Goal: Information Seeking & Learning: Find specific fact

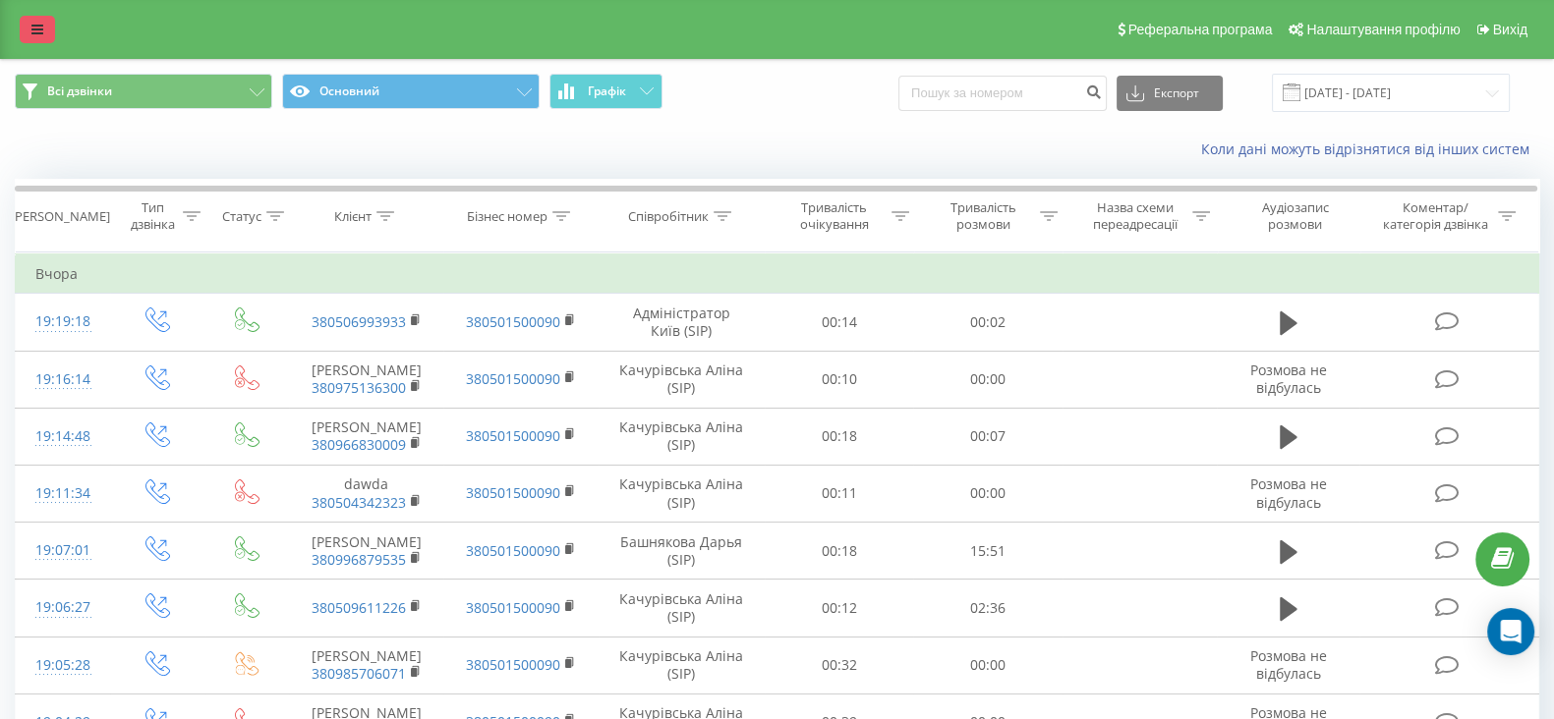
click at [36, 33] on icon at bounding box center [37, 30] width 12 height 14
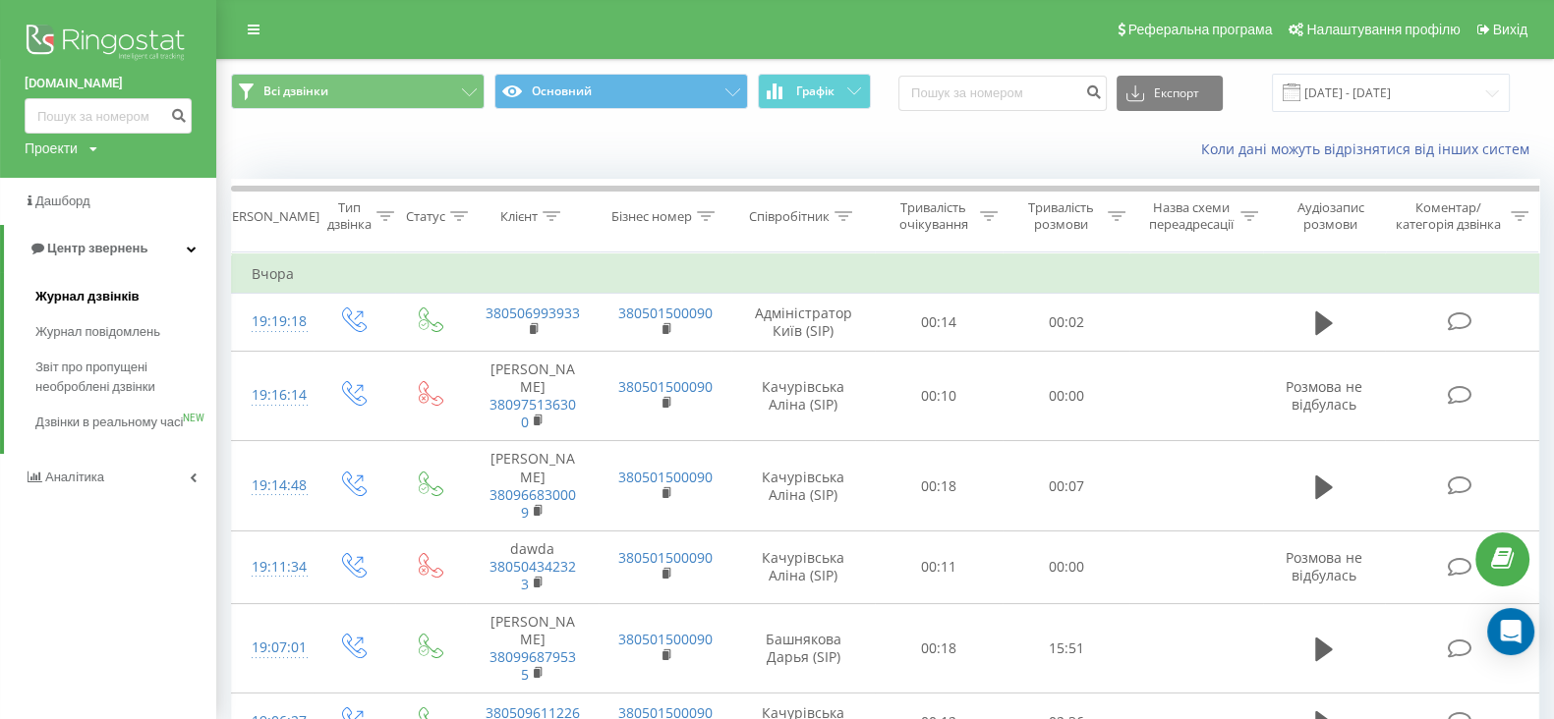
click at [87, 295] on span "Журнал дзвінків" at bounding box center [87, 297] width 104 height 20
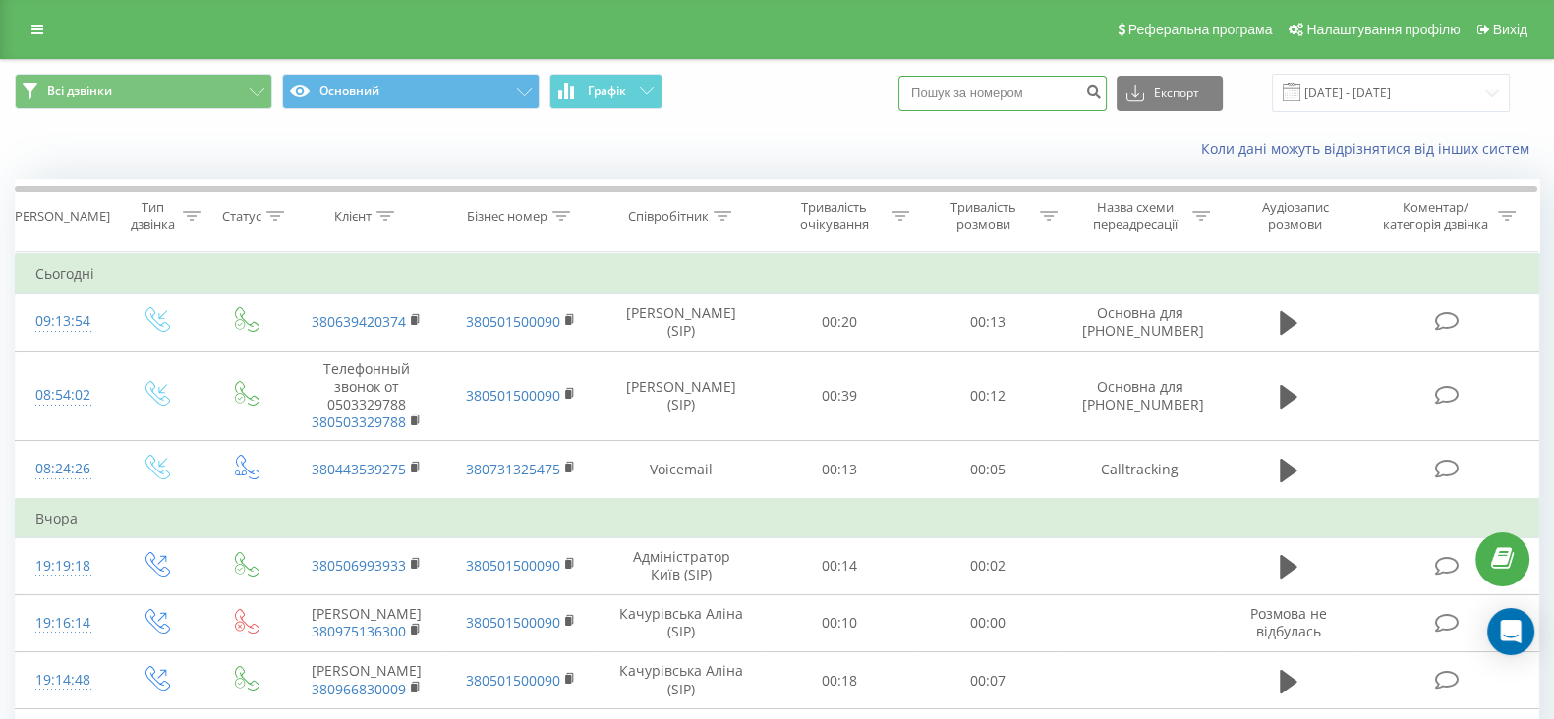
click at [960, 101] on input at bounding box center [1002, 93] width 208 height 35
paste input "+380(50)512-82-40"
click at [980, 94] on input "+380(50)512-82-40" at bounding box center [1002, 93] width 208 height 35
type input "0505128240"
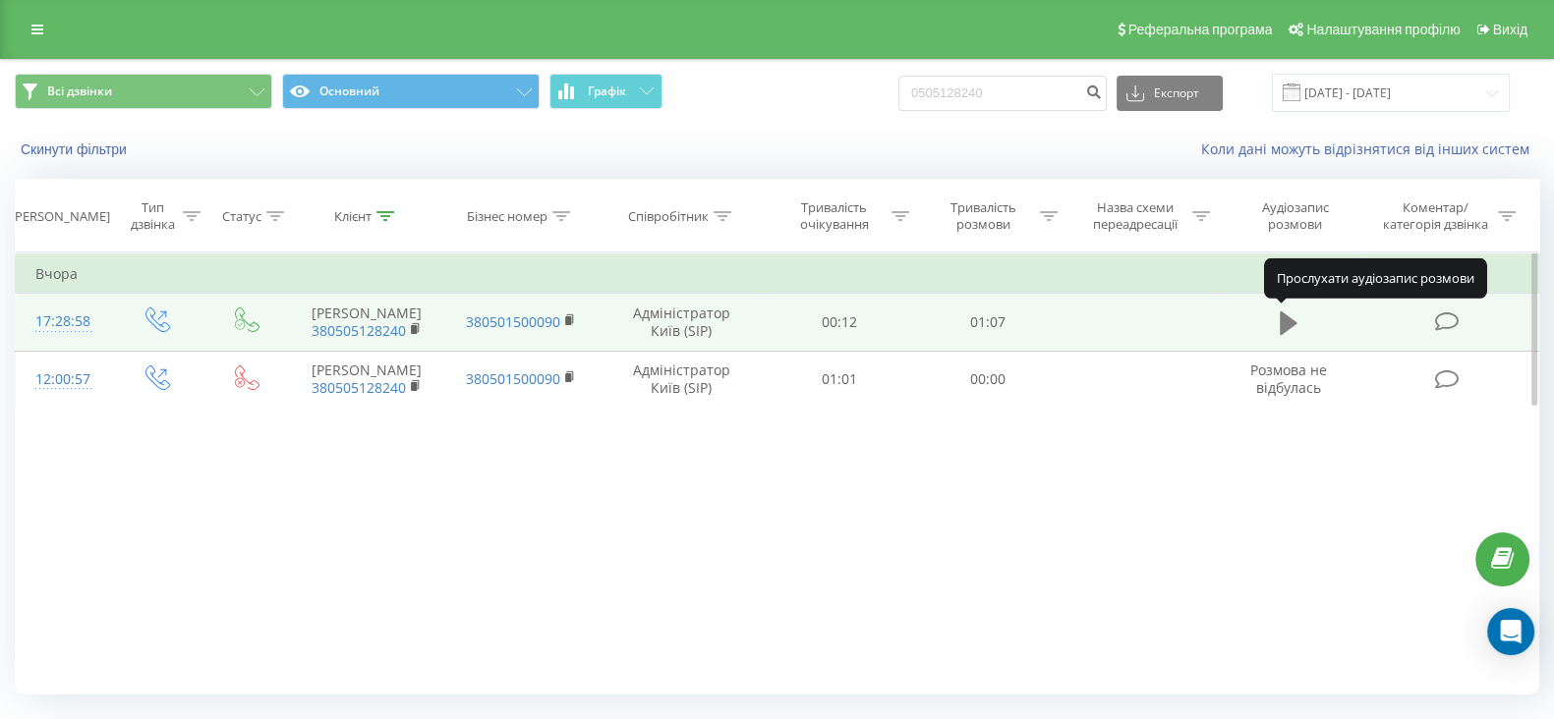
click at [1293, 319] on icon at bounding box center [1289, 324] width 18 height 24
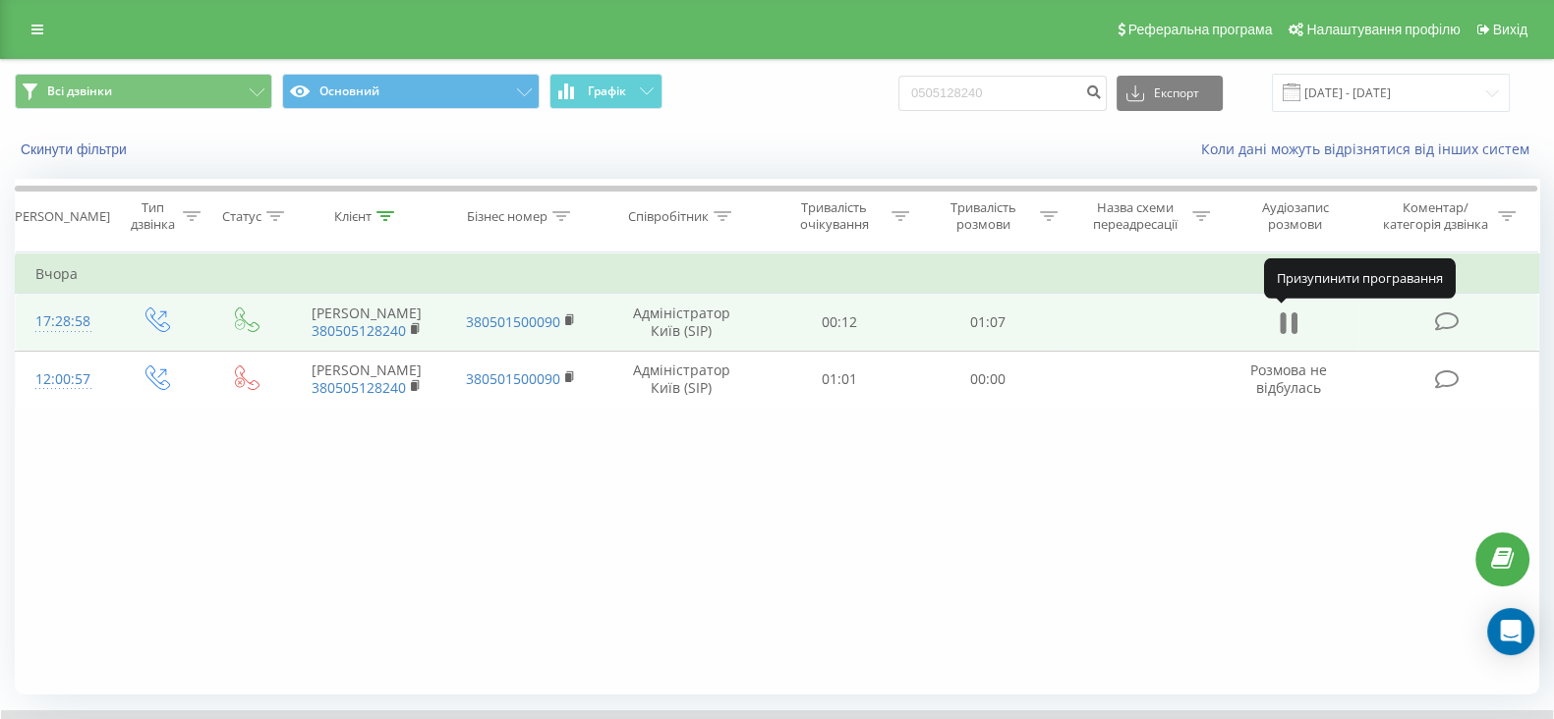
click at [1298, 313] on button at bounding box center [1288, 323] width 29 height 29
click at [993, 577] on div "Фільтрувати за умовою Дорівнює Введіть значення Скасувати OK Фільтрувати за умо…" at bounding box center [777, 474] width 1524 height 442
